Goal: Task Accomplishment & Management: Manage account settings

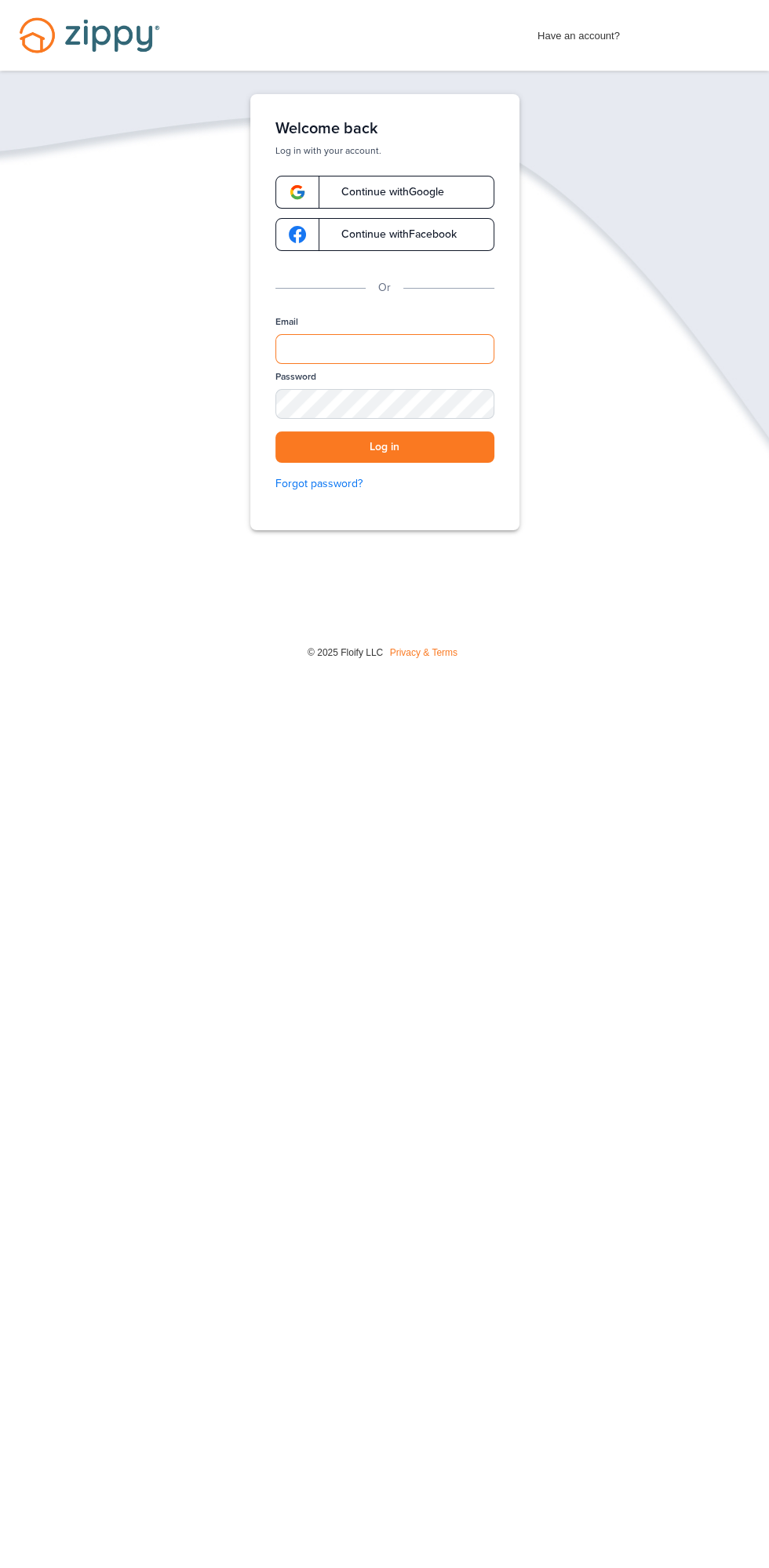
click at [347, 348] on input "Email" at bounding box center [385, 349] width 219 height 30
type input "**********"
click at [276, 431] on button "Log in" at bounding box center [385, 447] width 219 height 32
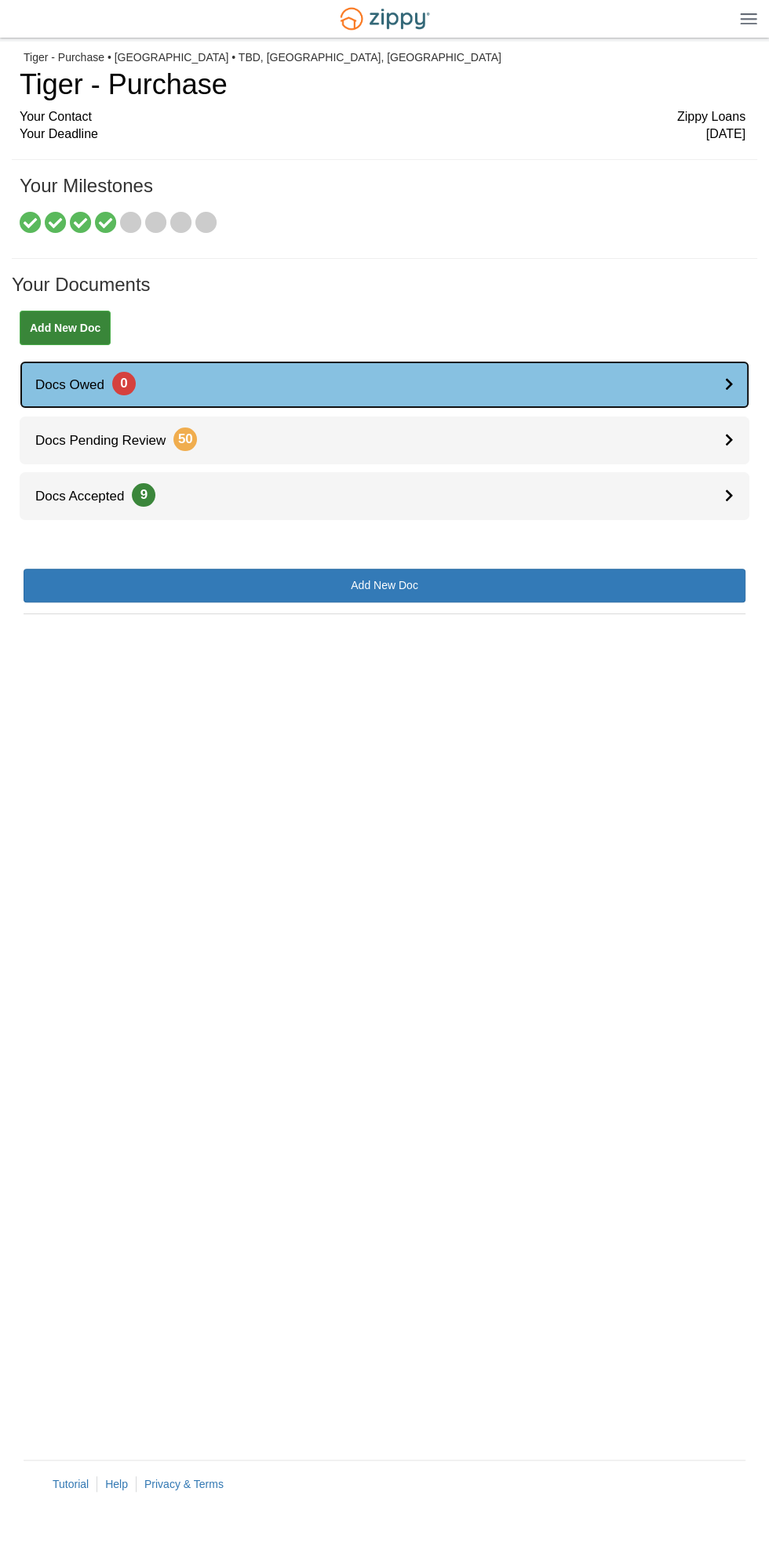
click at [150, 377] on link "Docs Owed 0" at bounding box center [384, 385] width 730 height 48
